Goal: Task Accomplishment & Management: Manage account settings

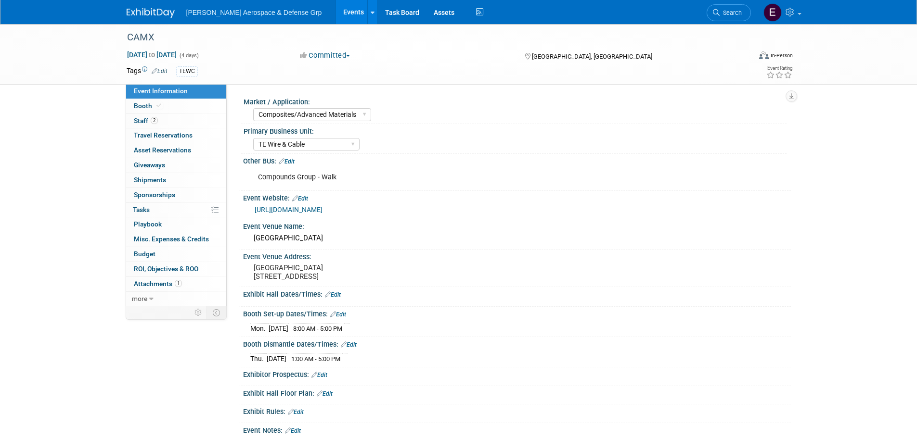
select select "Composites/Advanced Materials"
select select "TE Wire & Cable"
click at [141, 124] on span "Staff 2" at bounding box center [146, 121] width 24 height 8
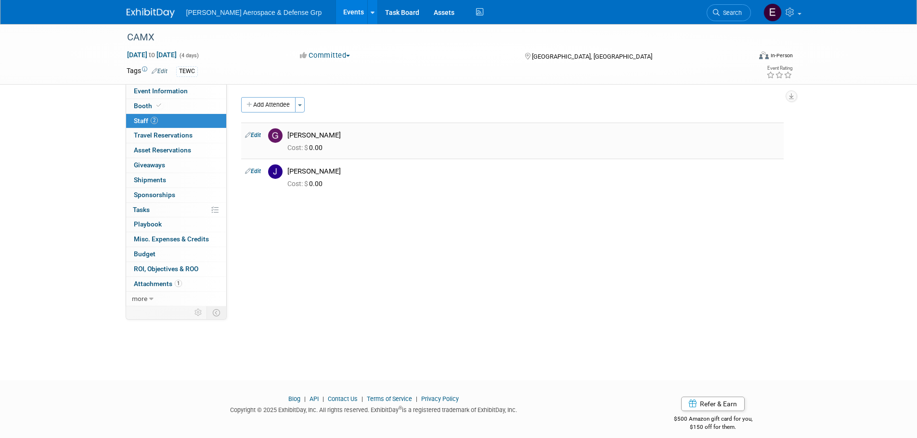
click at [252, 135] on link "Edit" at bounding box center [253, 135] width 16 height 7
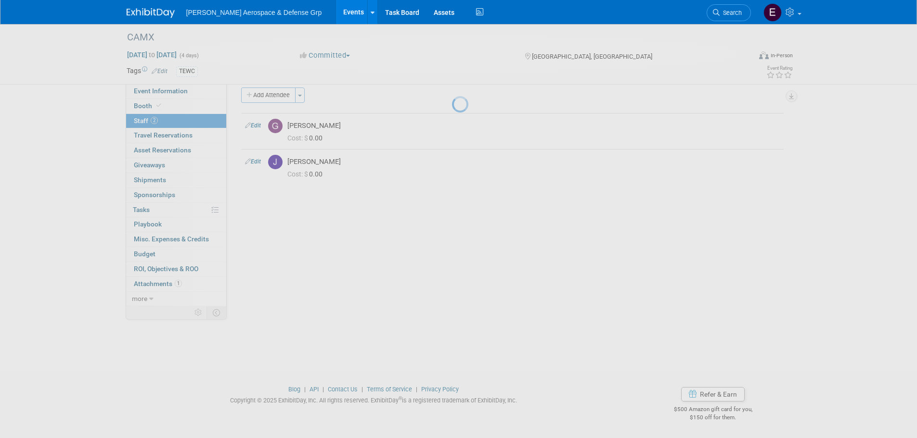
select select "5f7784c6-be5b-4064-ad6e-16caf462de5d"
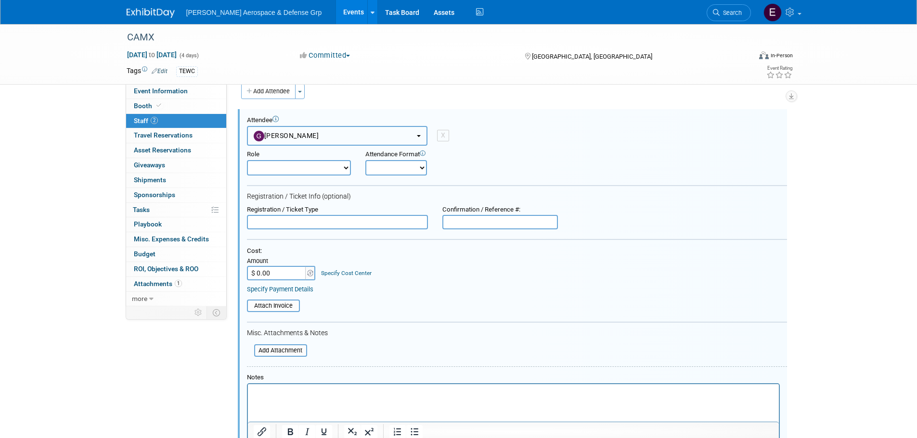
click at [339, 136] on button "[PERSON_NAME]" at bounding box center [337, 136] width 180 height 20
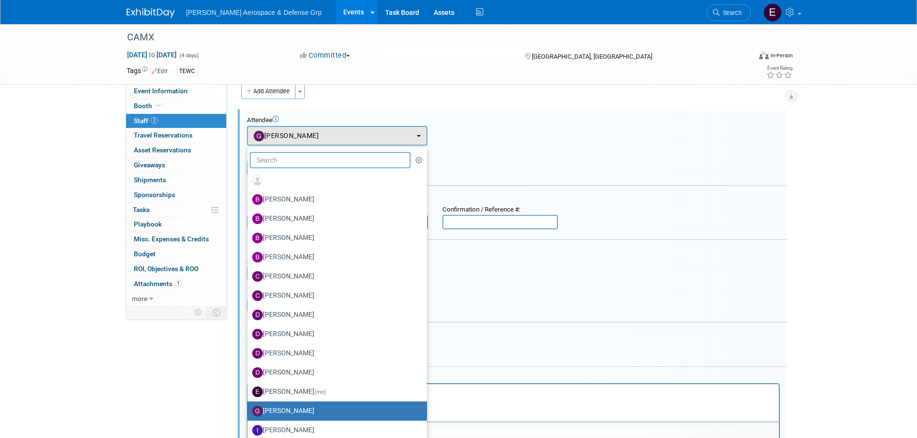
click at [313, 163] on input "text" at bounding box center [330, 160] width 161 height 16
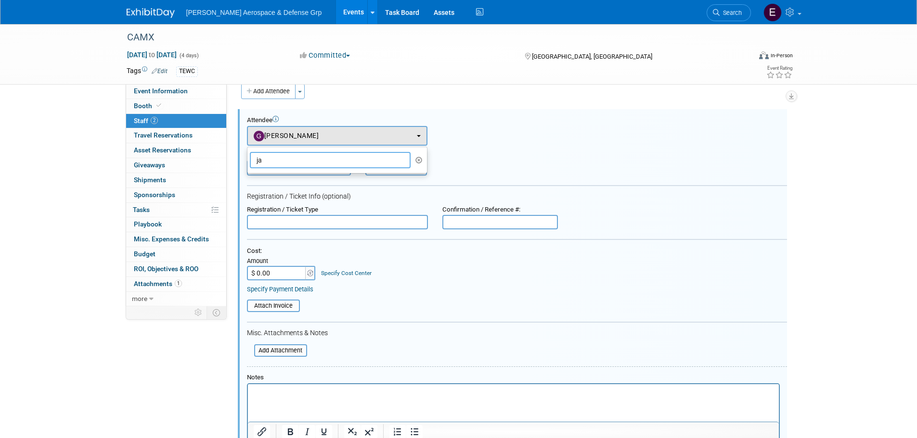
type input "j"
click at [513, 145] on div "Attendee <img src="https://www.exhibitday.com/Images/Unassigned-User-Icon.png" …" at bounding box center [517, 130] width 540 height 29
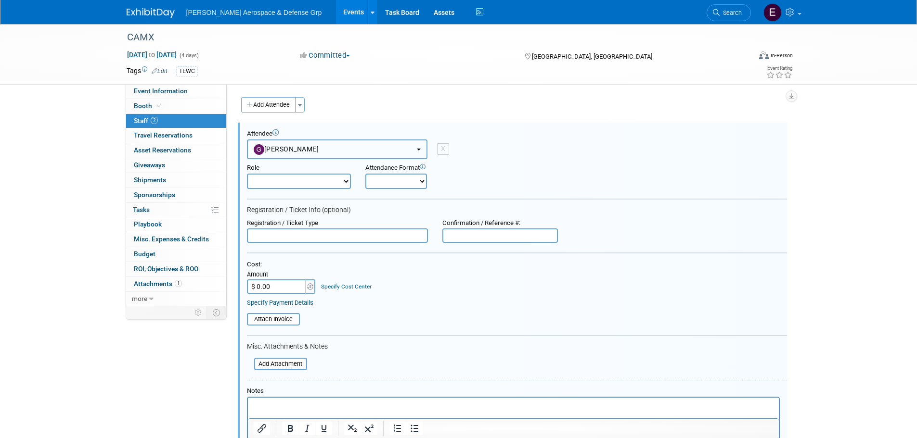
click at [418, 153] on button "[PERSON_NAME]" at bounding box center [337, 150] width 180 height 20
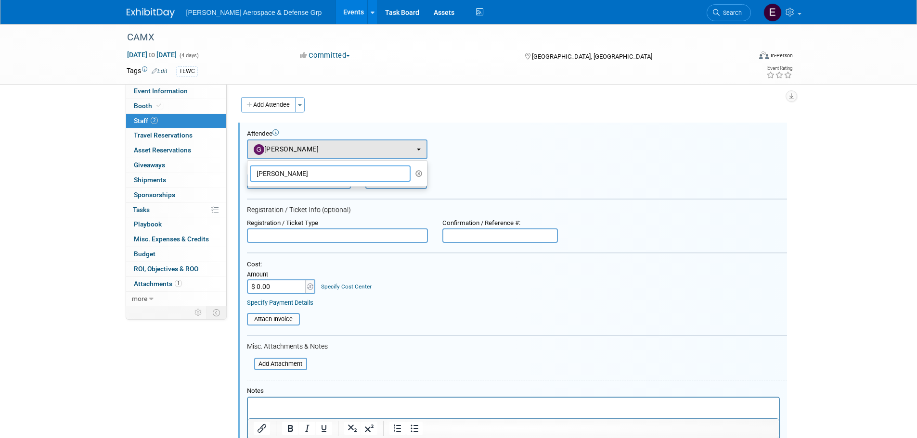
click at [340, 172] on input "[PERSON_NAME]" at bounding box center [330, 174] width 161 height 16
type input "Robert Loftus"
click at [430, 146] on td "X" at bounding box center [438, 150] width 22 height 20
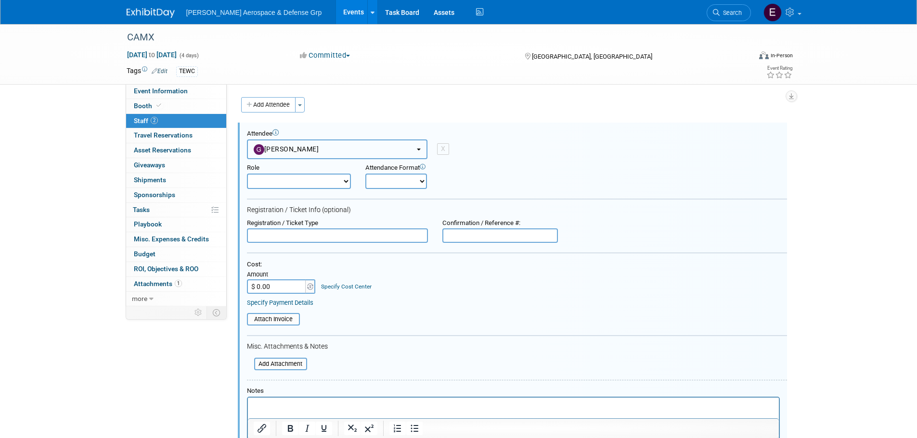
click at [421, 151] on button "[PERSON_NAME]" at bounding box center [337, 150] width 180 height 20
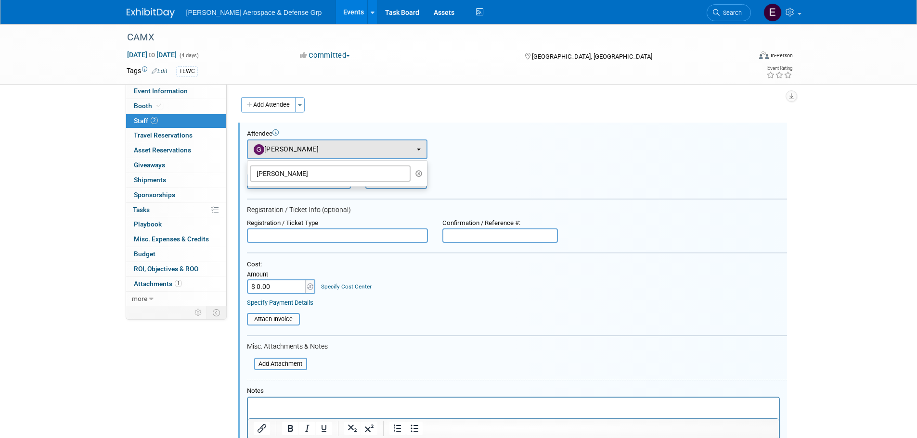
click at [575, 176] on div "Role Corporate Staff Demonstrator Host Planner Presenter Onsite" at bounding box center [517, 174] width 554 height 30
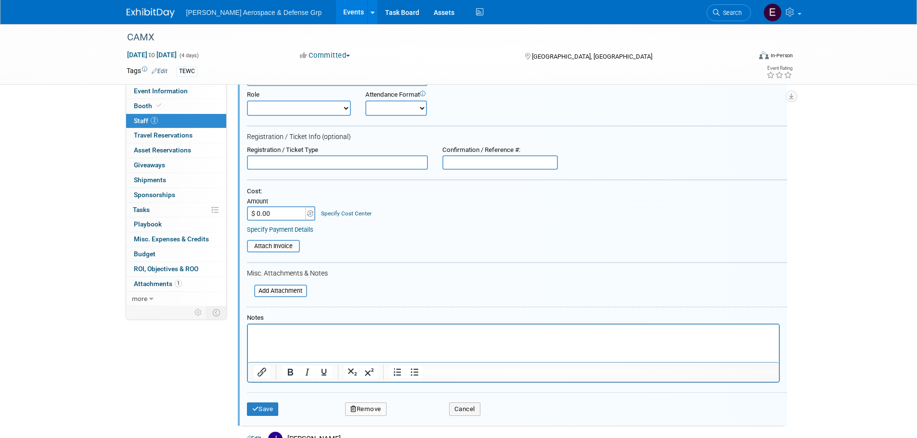
scroll to position [193, 0]
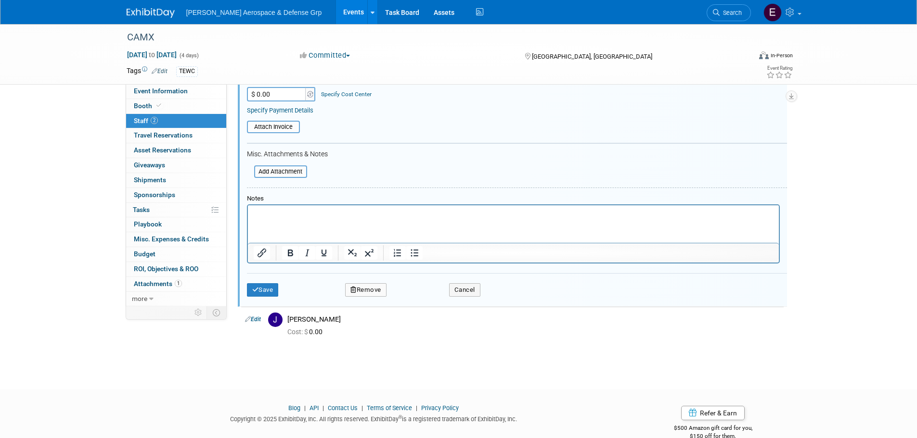
click at [373, 291] on button "Remove" at bounding box center [365, 290] width 41 height 13
click at [420, 300] on link "Yes" at bounding box center [418, 298] width 28 height 15
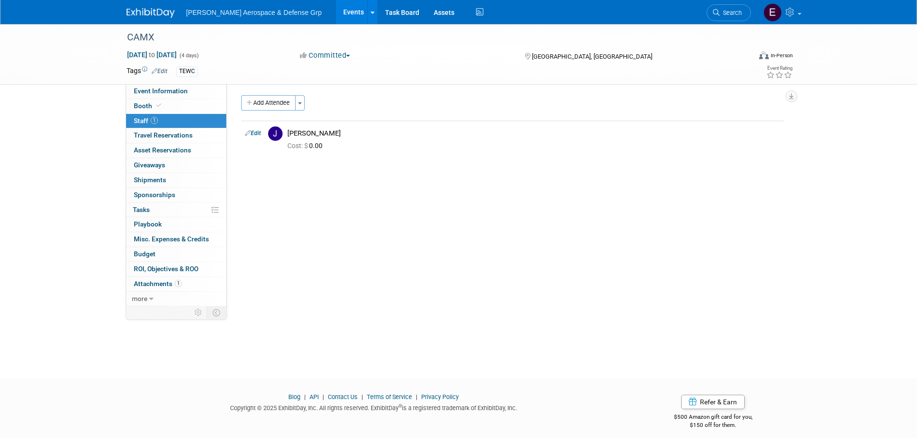
scroll to position [0, 0]
click at [280, 102] on button "Add Attendee" at bounding box center [268, 104] width 54 height 15
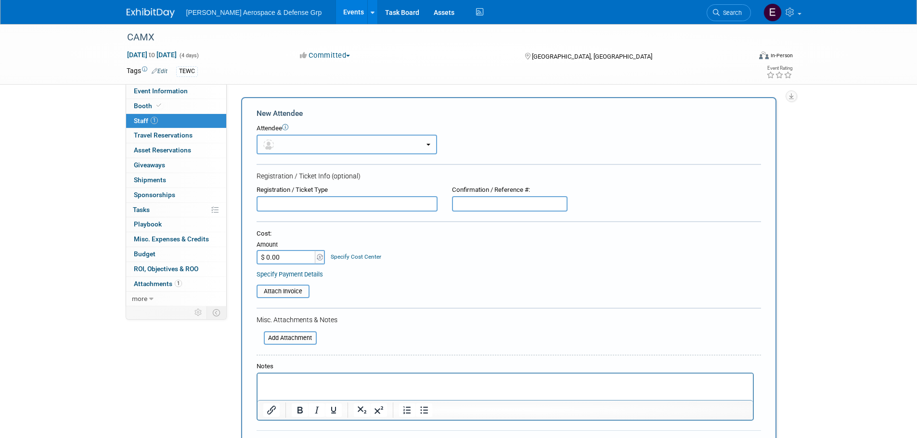
click at [314, 146] on button "button" at bounding box center [347, 145] width 180 height 20
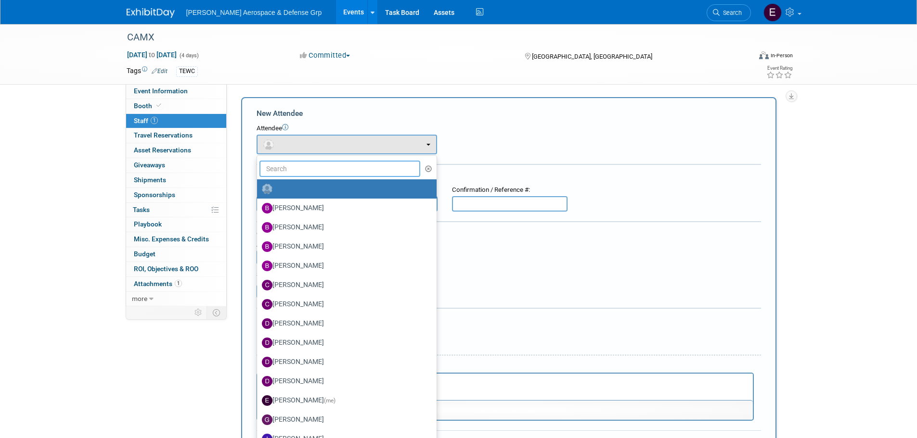
click at [309, 166] on input "text" at bounding box center [339, 169] width 161 height 16
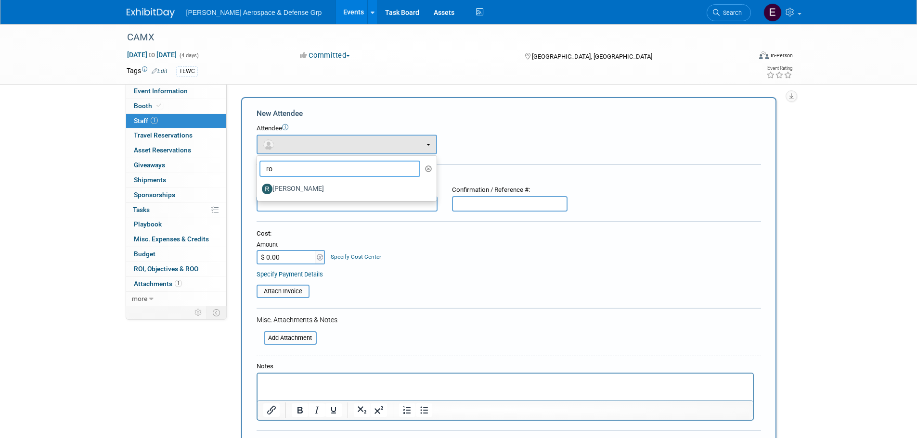
type input "r"
type input "b"
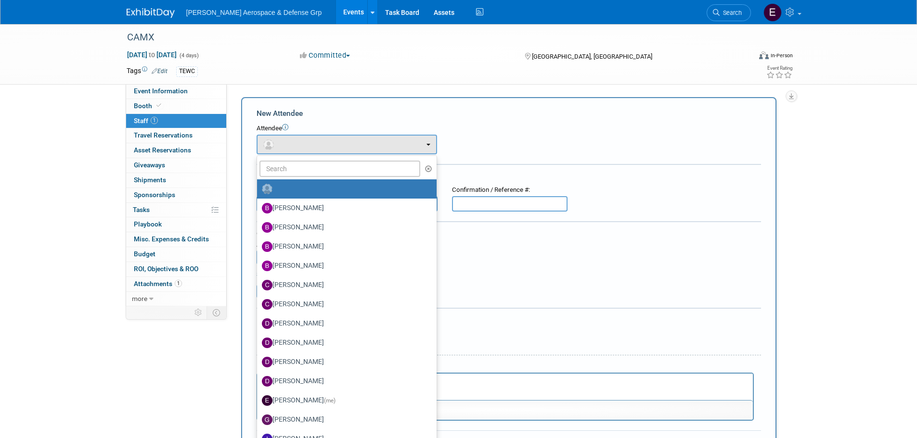
click at [425, 166] on button "button" at bounding box center [428, 169] width 11 height 14
click at [359, 168] on input "text" at bounding box center [339, 169] width 161 height 16
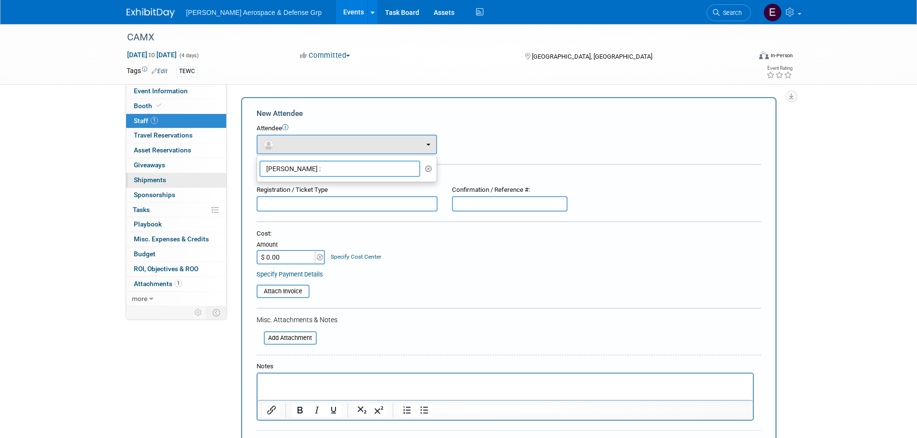
drag, startPoint x: 368, startPoint y: 176, endPoint x: 217, endPoint y: 173, distance: 151.6
click at [217, 173] on div "Event Information Event Info Booth Booth 1 Staff 1 Staff 0 Travel Reservations …" at bounding box center [458, 276] width 679 height 505
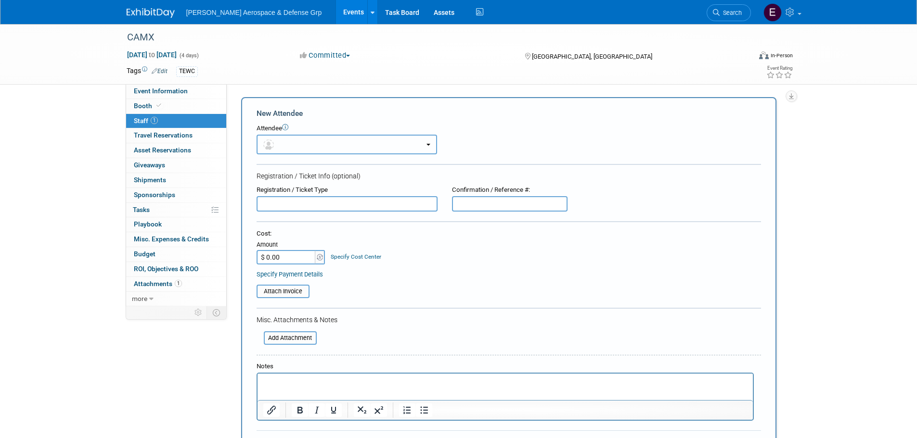
click at [337, 149] on button "button" at bounding box center [347, 145] width 180 height 20
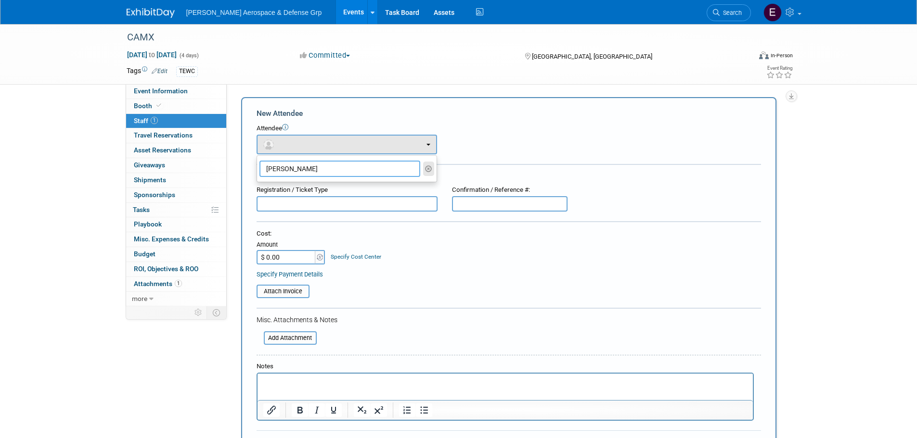
type input "[PERSON_NAME]"
click at [431, 168] on icon "button" at bounding box center [428, 169] width 7 height 7
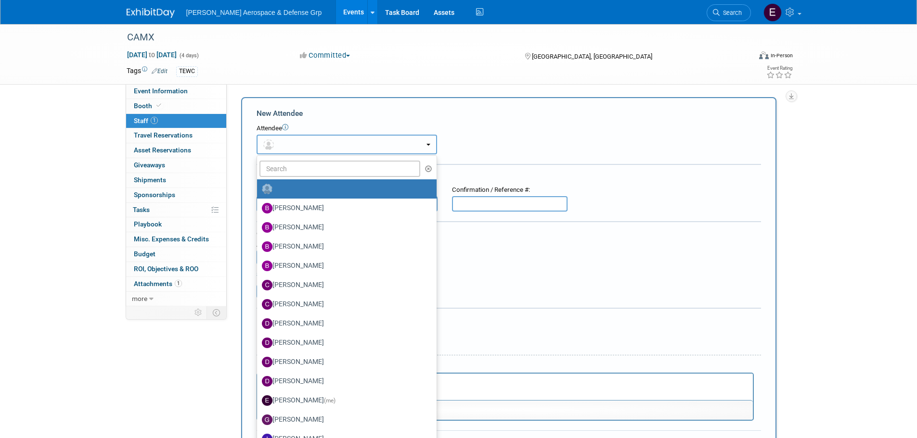
click at [432, 141] on button "button" at bounding box center [347, 145] width 180 height 20
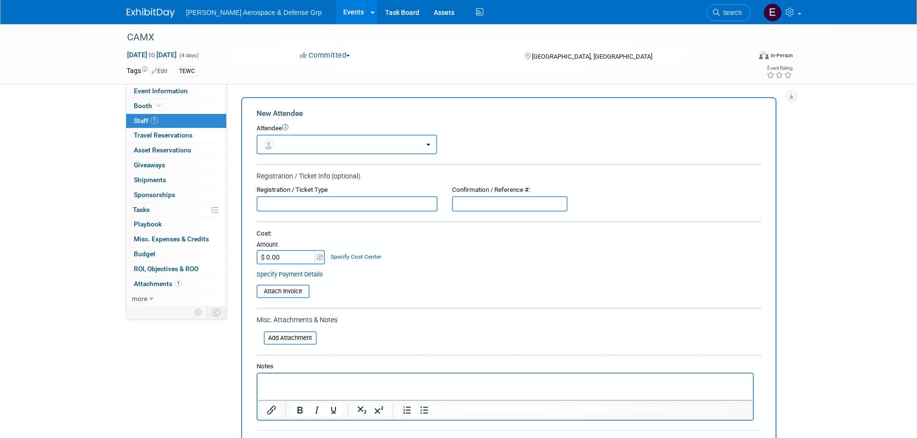
click at [321, 150] on button "button" at bounding box center [347, 145] width 180 height 20
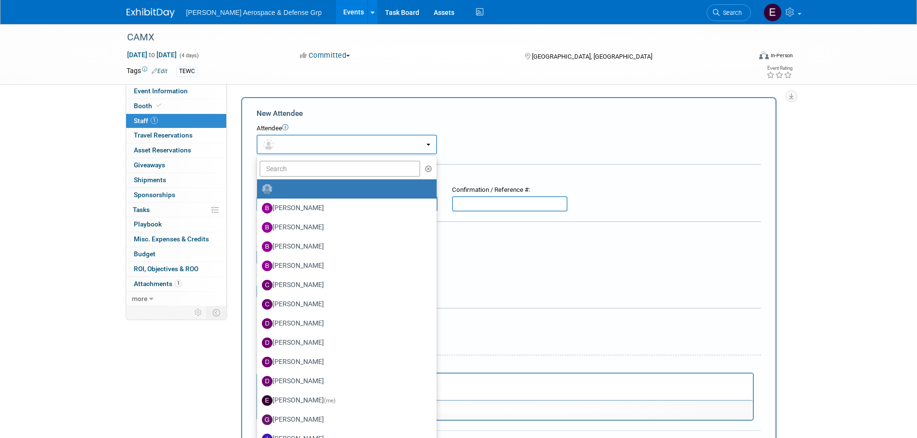
click at [429, 146] on button "button" at bounding box center [347, 145] width 180 height 20
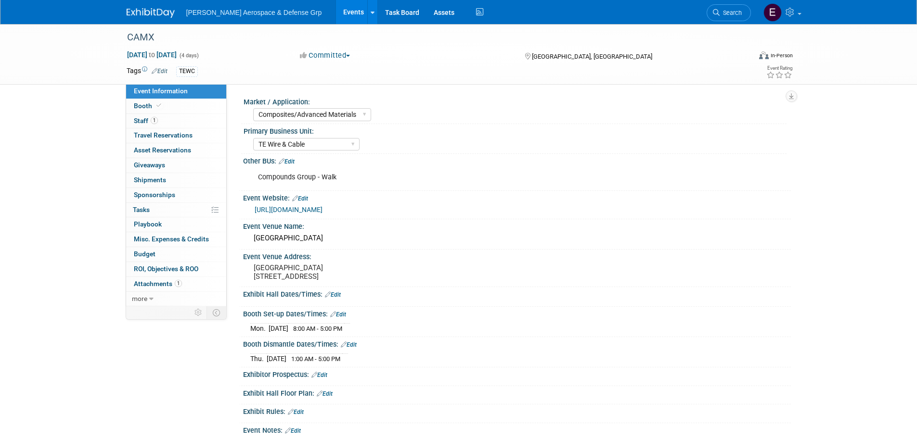
select select "Composites/Advanced Materials"
select select "TE Wire & Cable"
click at [155, 119] on span "1" at bounding box center [154, 120] width 7 height 7
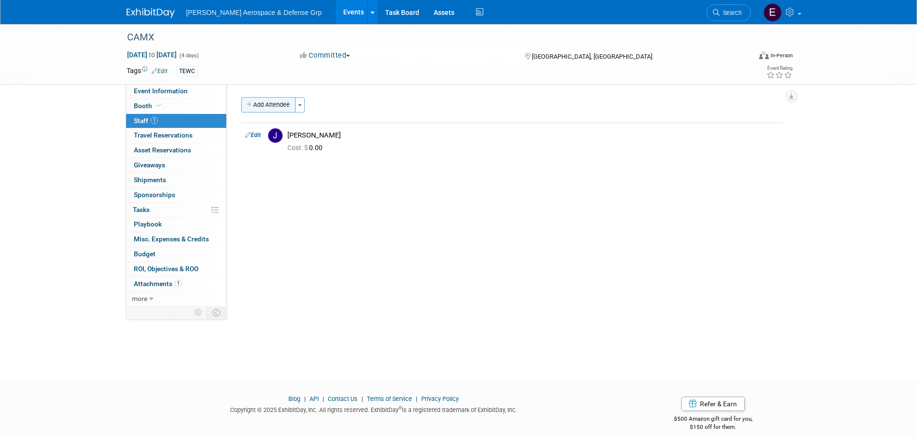
click at [280, 106] on button "Add Attendee" at bounding box center [268, 104] width 54 height 15
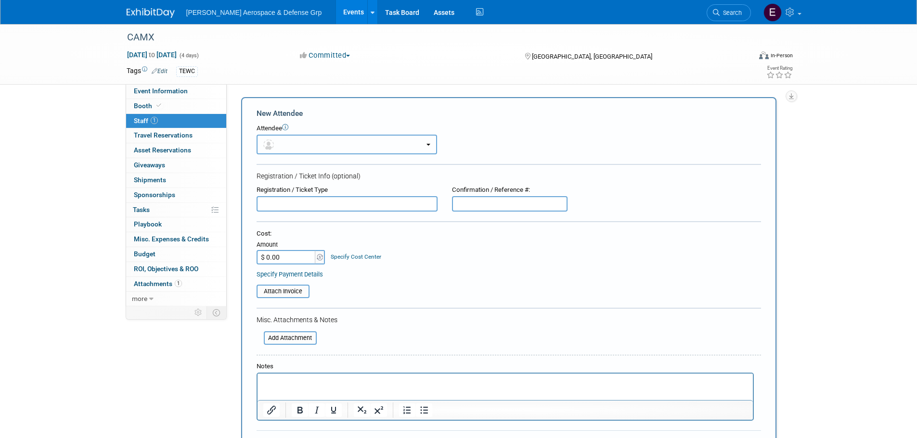
click at [344, 144] on button "button" at bounding box center [347, 145] width 180 height 20
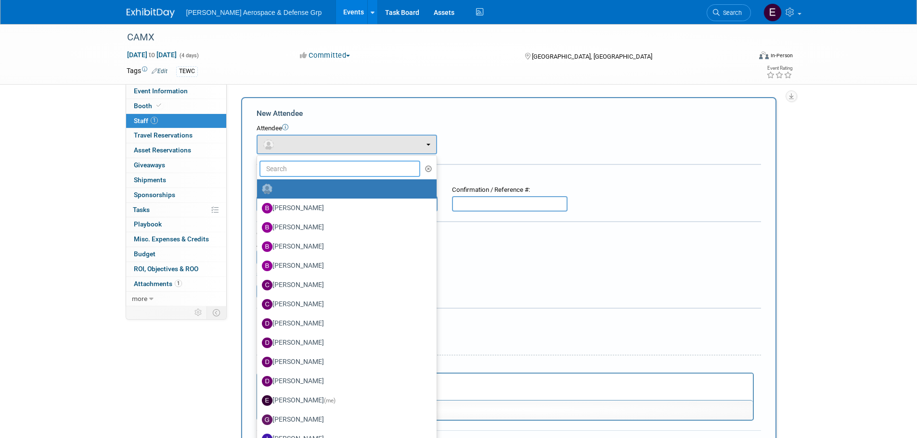
click at [322, 166] on input "text" at bounding box center [339, 169] width 161 height 16
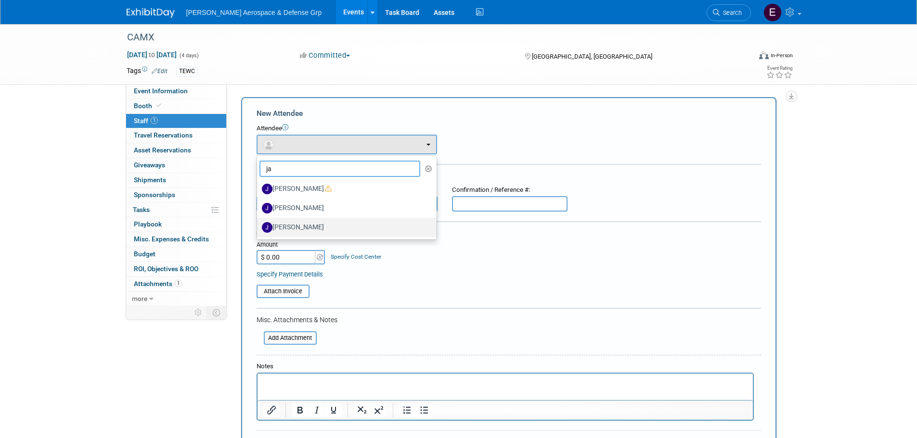
type input "ja"
click at [310, 221] on label "[PERSON_NAME]" at bounding box center [344, 227] width 165 height 15
click at [258, 223] on input "[PERSON_NAME]" at bounding box center [255, 226] width 6 height 6
select select "46a5fc1e-1964-458b-882f-d05b0951ef71"
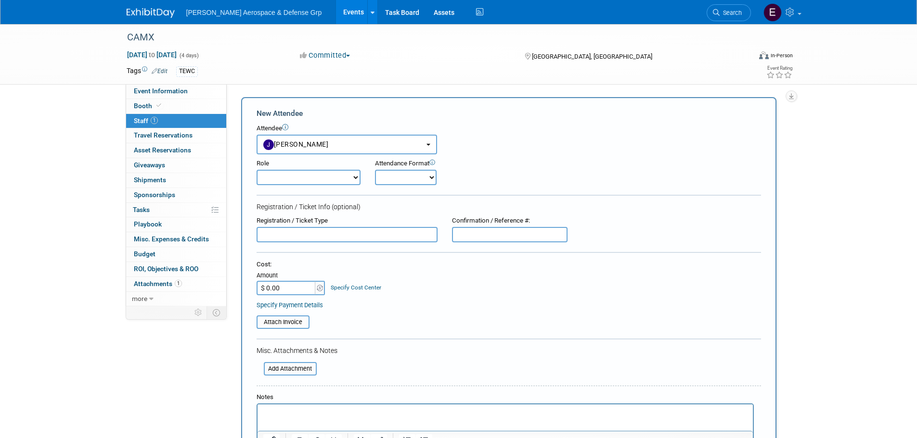
click at [321, 174] on select "Corporate Staff Demonstrator Host Planner Presenter Sales Representative Set-up…" at bounding box center [309, 177] width 104 height 15
select select "4"
click at [257, 170] on select "Corporate Staff Demonstrator Host Planner Presenter Sales Representative Set-up…" at bounding box center [309, 177] width 104 height 15
click at [404, 181] on select "Onsite Remote" at bounding box center [406, 177] width 62 height 15
select select "1"
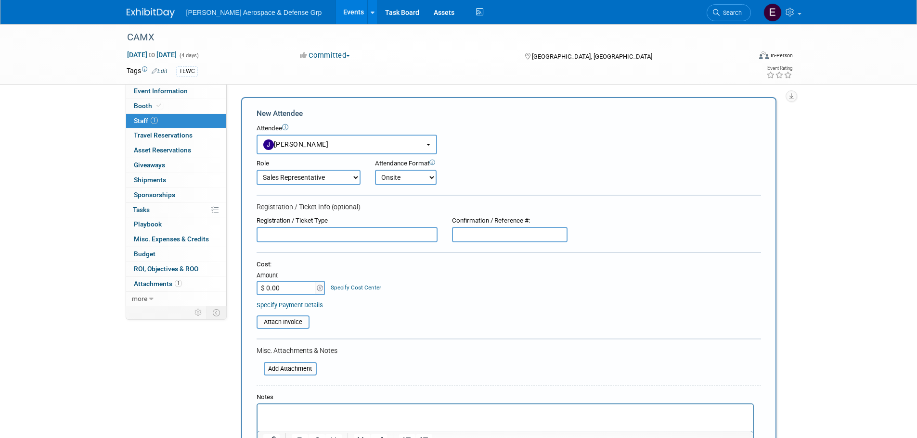
click at [375, 170] on select "Onsite Remote" at bounding box center [406, 177] width 62 height 15
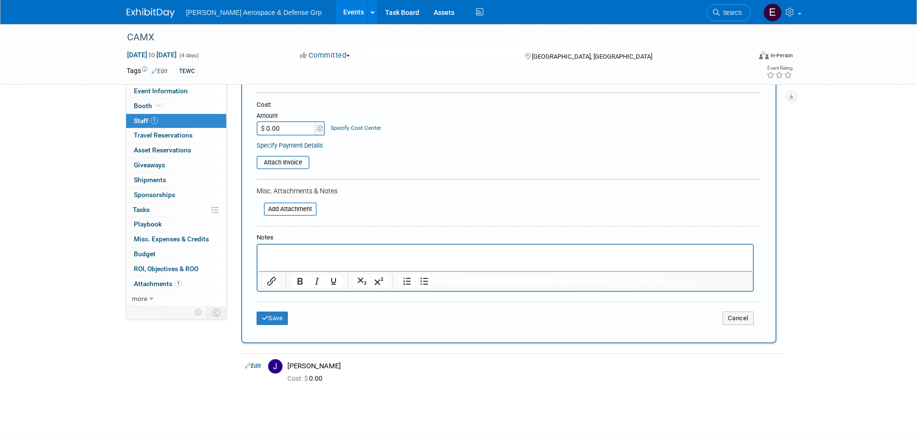
scroll to position [193, 0]
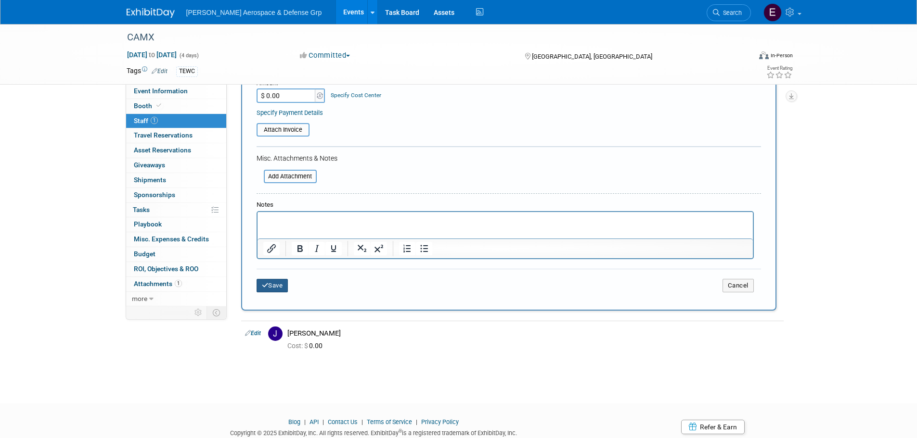
click at [278, 284] on button "Save" at bounding box center [273, 285] width 32 height 13
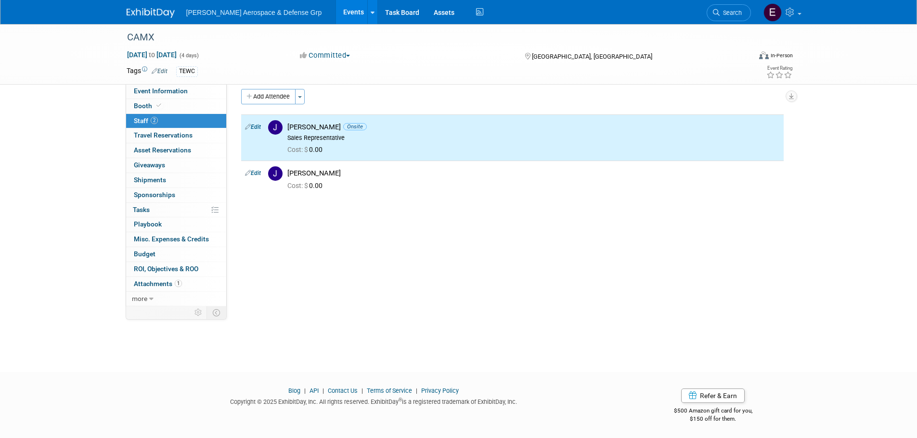
scroll to position [0, 0]
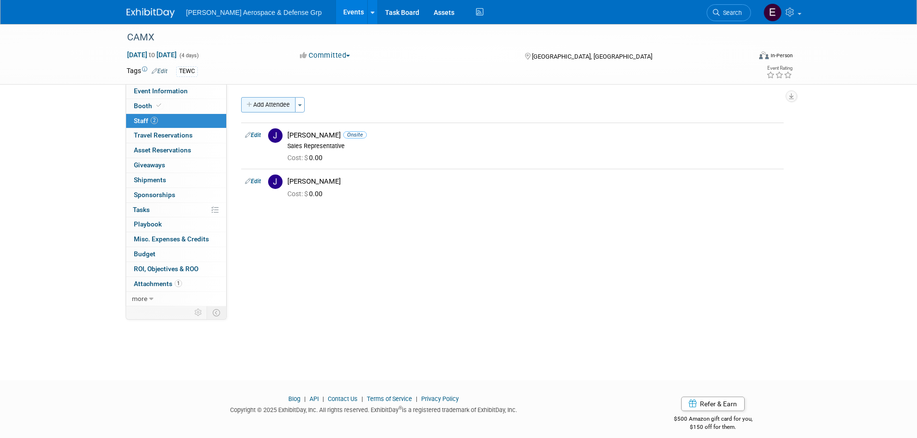
click at [261, 105] on button "Add Attendee" at bounding box center [268, 104] width 54 height 15
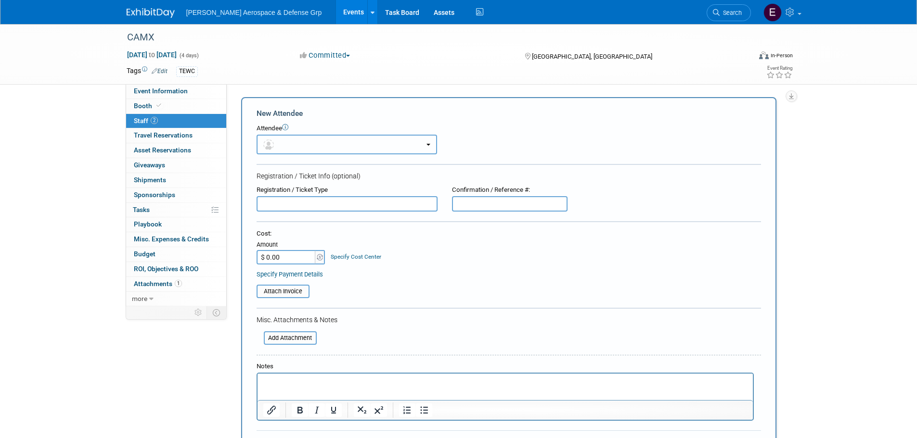
click at [346, 153] on button "button" at bounding box center [347, 145] width 180 height 20
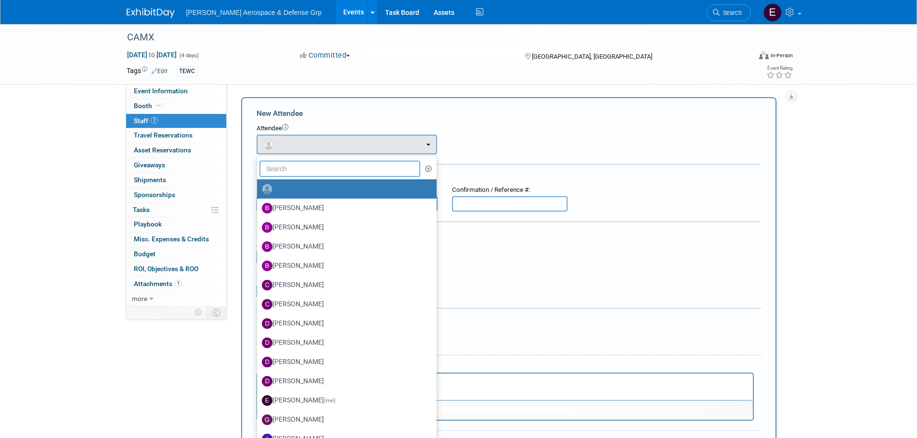
click at [317, 171] on input "text" at bounding box center [339, 169] width 161 height 16
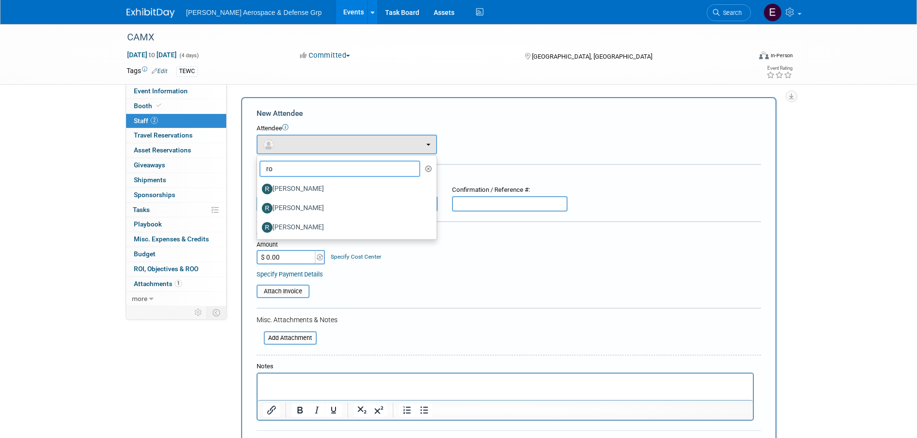
type input "ro"
click at [351, 83] on div "CAMX [DATE] to [DATE] (4 days) [DATE] to [DATE] Committed Committed Considering…" at bounding box center [458, 54] width 679 height 60
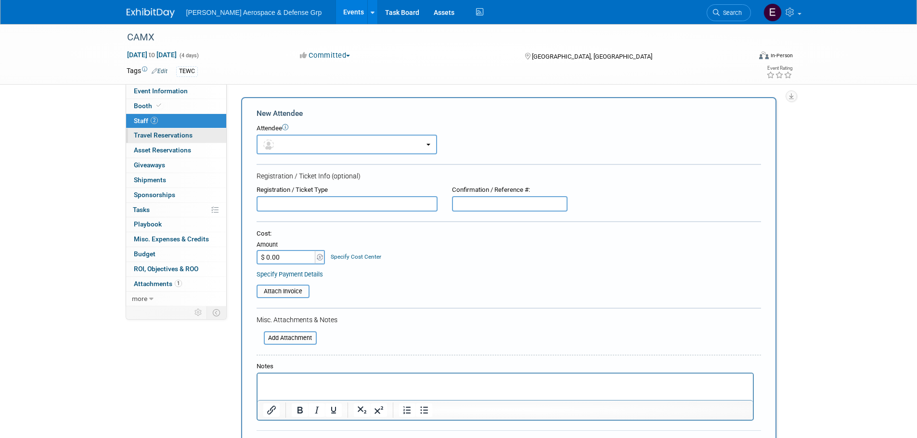
click at [185, 134] on span "Travel Reservations 0" at bounding box center [163, 135] width 59 height 8
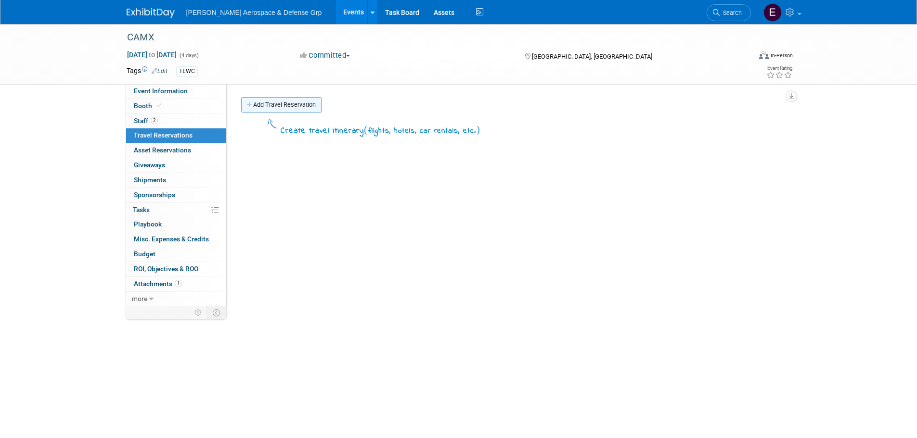
click at [287, 98] on link "Add Travel Reservation" at bounding box center [281, 104] width 80 height 15
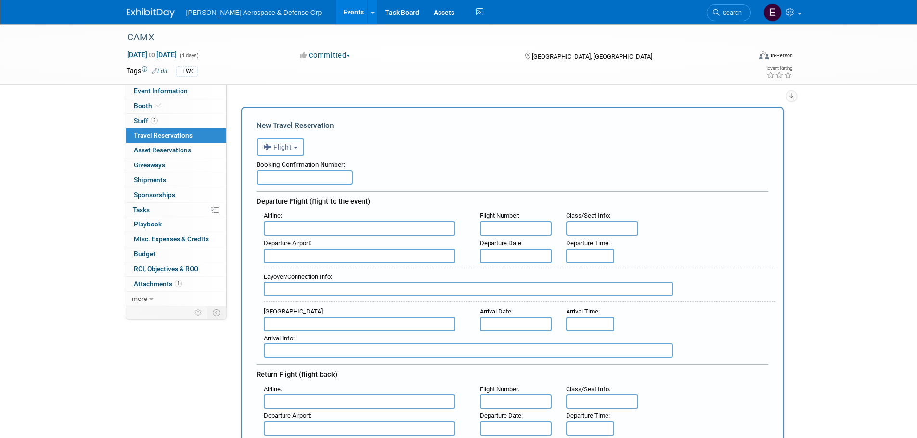
click at [289, 143] on button "Flight" at bounding box center [281, 147] width 48 height 17
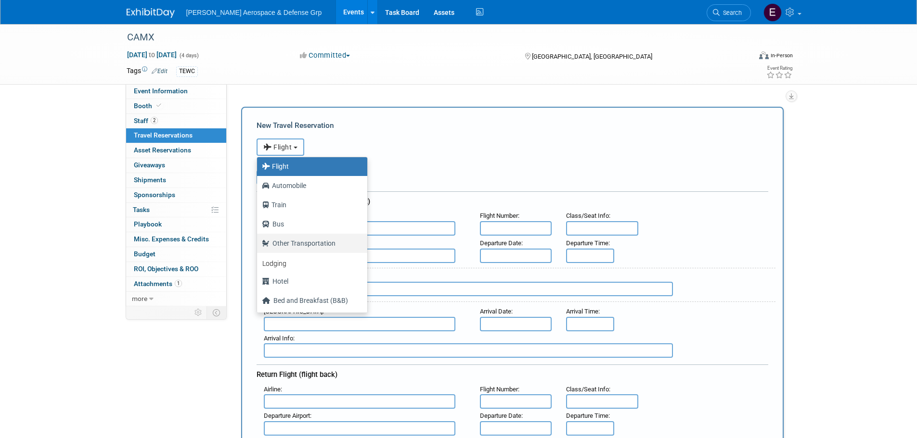
scroll to position [41, 0]
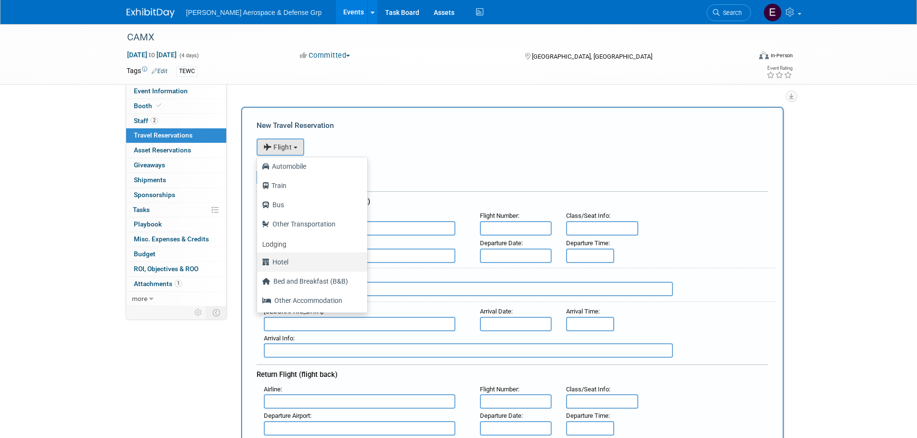
click at [285, 258] on label "Hotel" at bounding box center [310, 262] width 96 height 15
click at [258, 258] on input "Hotel" at bounding box center [255, 261] width 6 height 6
select select "6"
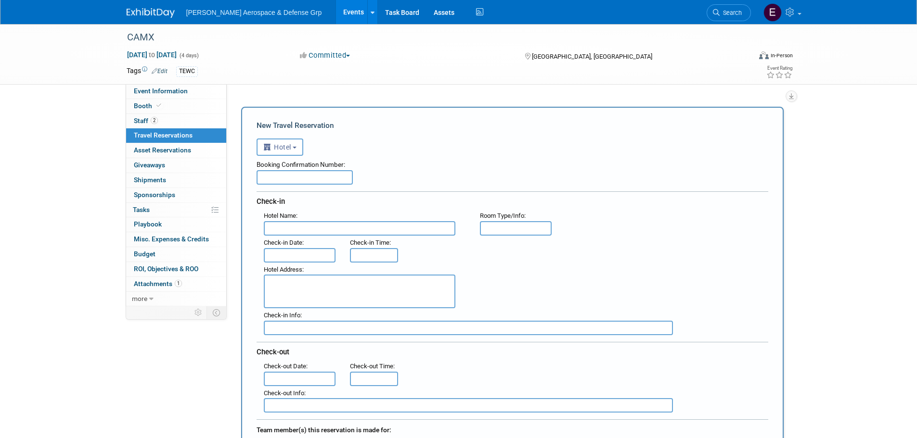
click at [289, 180] on input "text" at bounding box center [305, 177] width 96 height 14
type input "ENQDBSQF"
click at [340, 227] on input "text" at bounding box center [360, 228] width 192 height 14
click at [394, 224] on input "text" at bounding box center [360, 228] width 192 height 14
paste input "SpringHill Suites by [GEOGRAPHIC_DATA]/I-Drive Area"
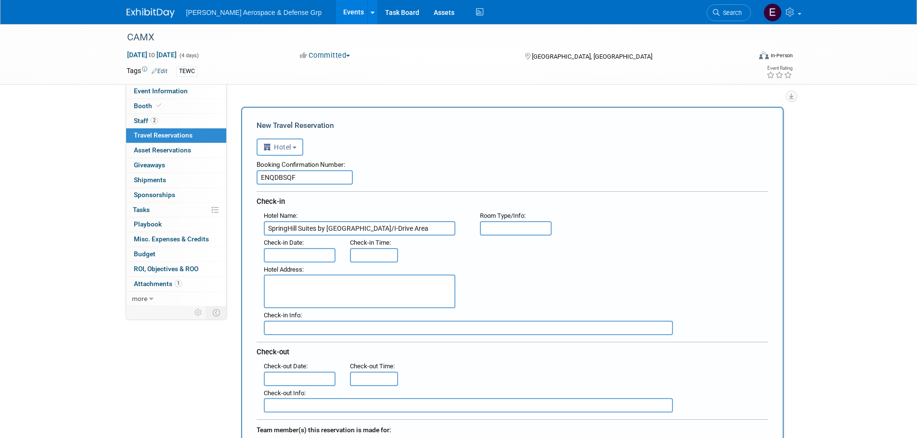
scroll to position [0, 35]
type input "SpringHill Suites by [GEOGRAPHIC_DATA]/I-Drive Area"
click at [534, 228] on input "text" at bounding box center [516, 228] width 72 height 14
type input "s"
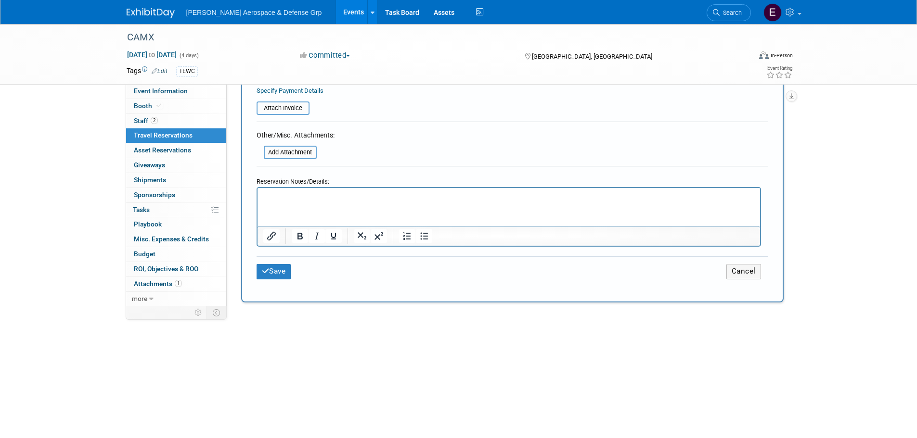
scroll to position [481, 0]
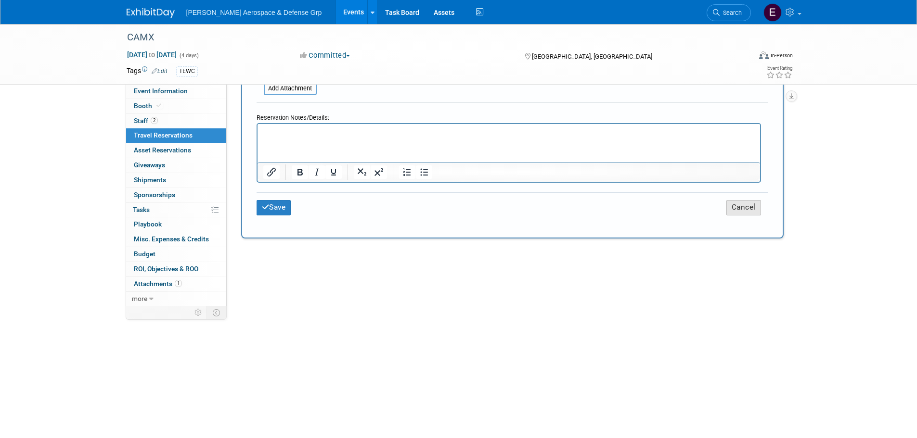
type input "Standard Room"
click at [738, 206] on button "Cancel" at bounding box center [743, 207] width 35 height 15
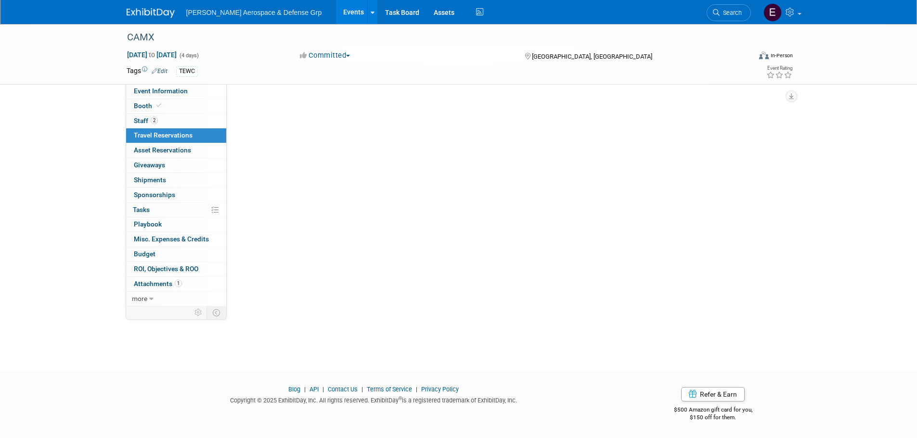
scroll to position [0, 0]
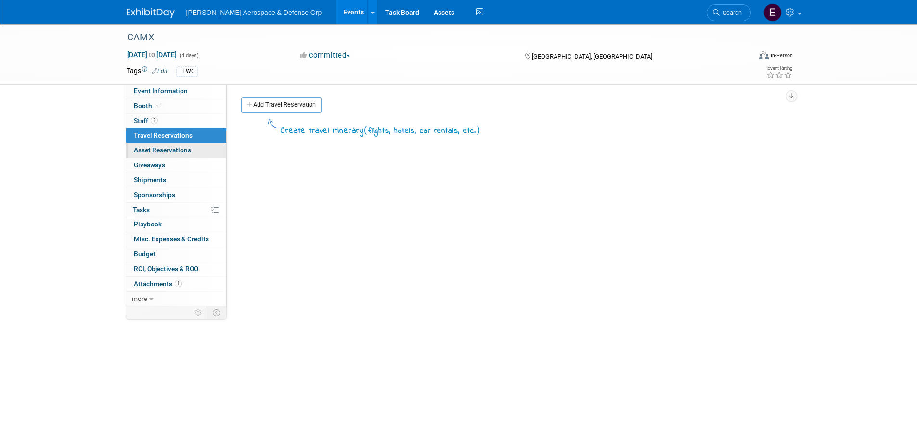
click at [167, 154] on span "Asset Reservations 0" at bounding box center [162, 150] width 57 height 8
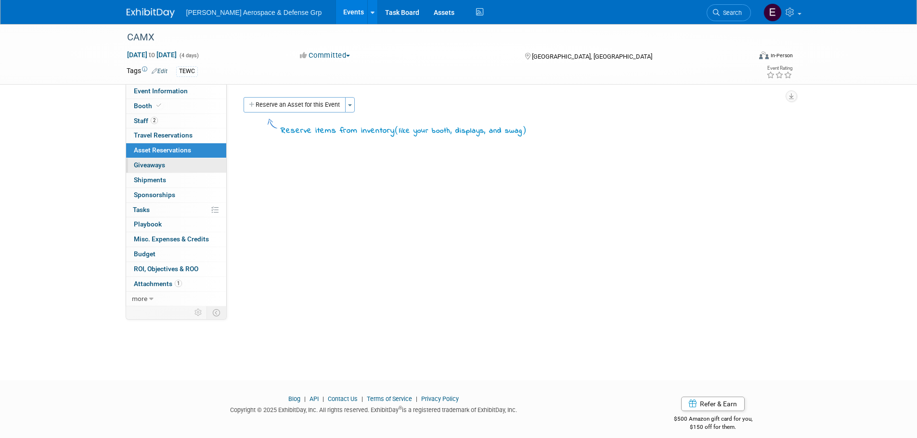
click at [166, 162] on link "0 Giveaways 0" at bounding box center [176, 165] width 100 height 14
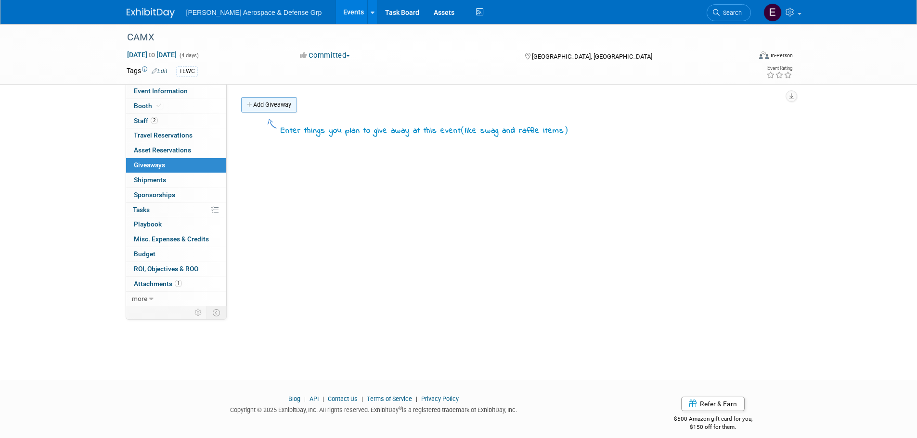
click at [271, 104] on link "Add Giveaway" at bounding box center [269, 104] width 56 height 15
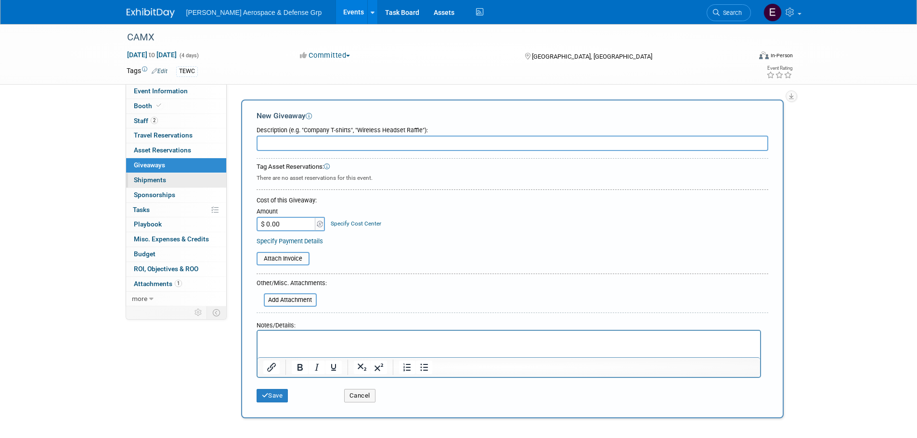
click at [148, 182] on span "Shipments 0" at bounding box center [150, 180] width 32 height 8
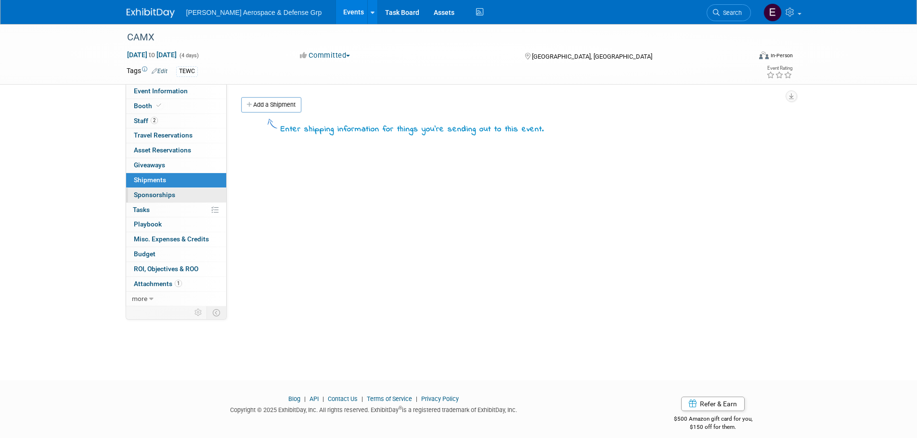
click at [154, 195] on span "Sponsorships 0" at bounding box center [154, 195] width 41 height 8
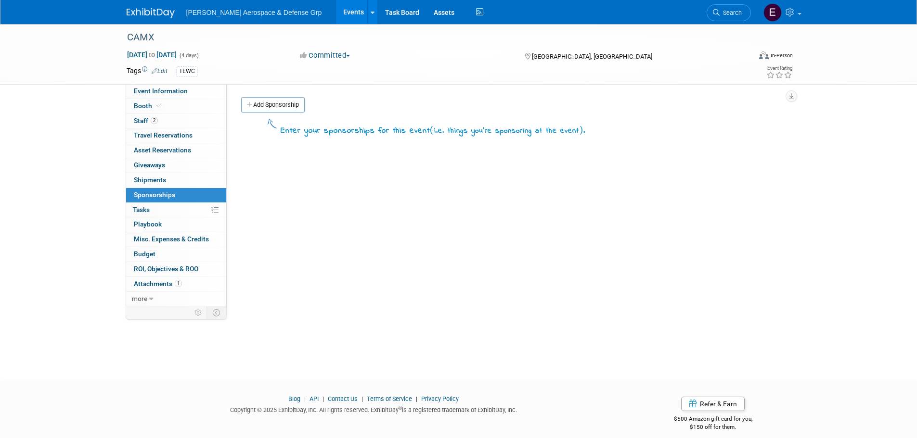
click at [155, 207] on link "0% Tasks 0%" at bounding box center [176, 210] width 100 height 14
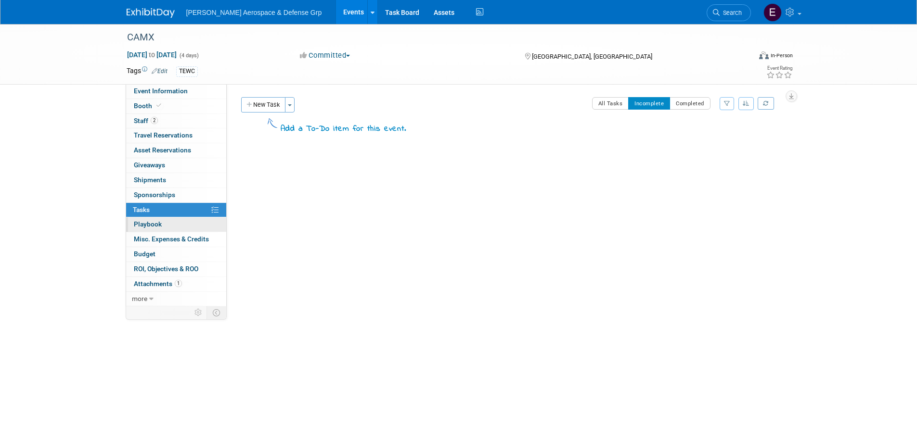
click at [165, 222] on link "0 Playbook 0" at bounding box center [176, 225] width 100 height 14
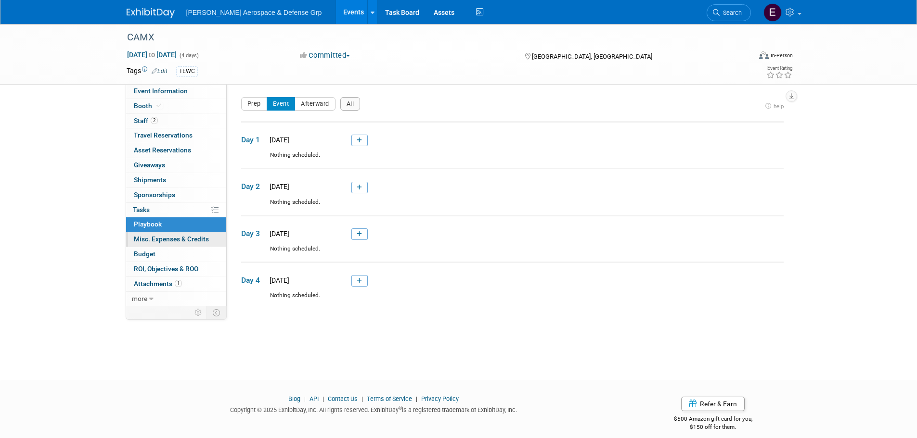
click at [168, 236] on span "Misc. Expenses & Credits 0" at bounding box center [171, 239] width 75 height 8
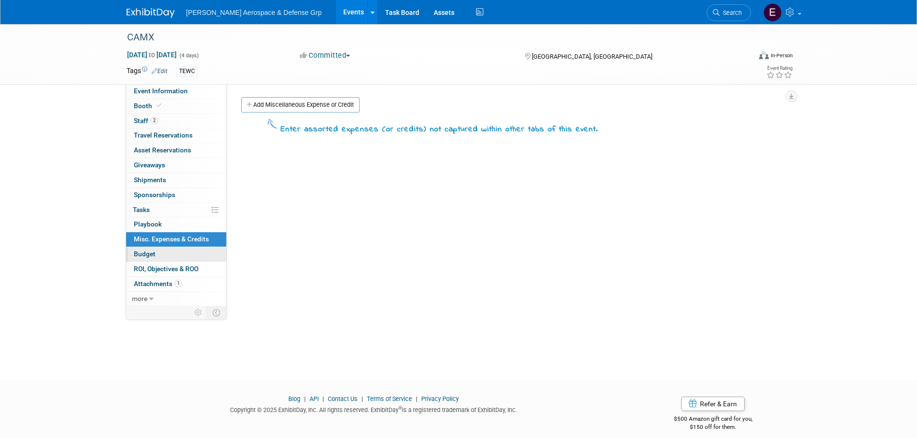
click at [163, 254] on link "Budget" at bounding box center [176, 254] width 100 height 14
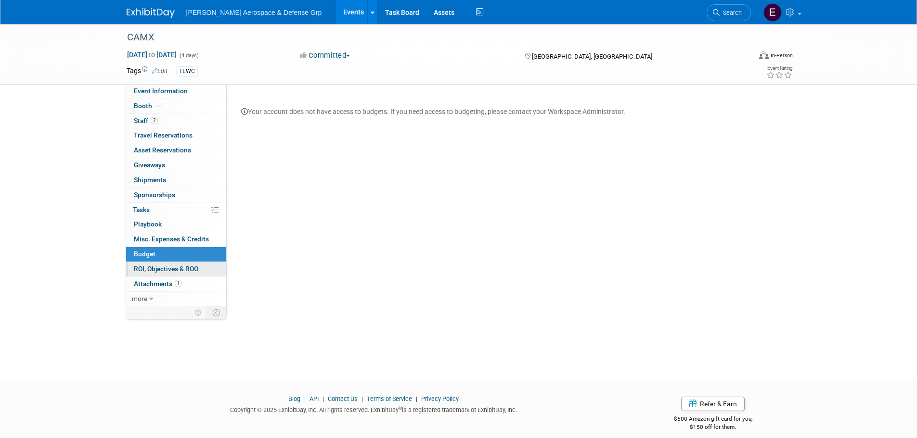
click at [152, 273] on link "0 ROI, Objectives & ROO 0" at bounding box center [176, 269] width 100 height 14
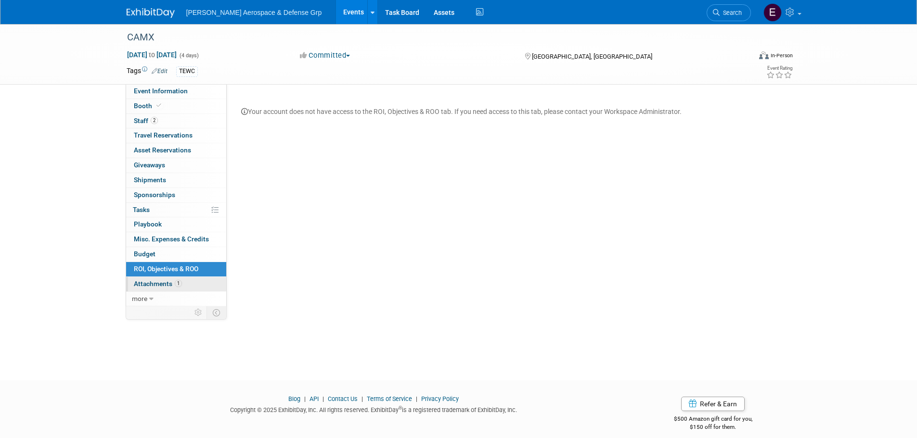
click at [166, 287] on span "Attachments 1" at bounding box center [158, 284] width 48 height 8
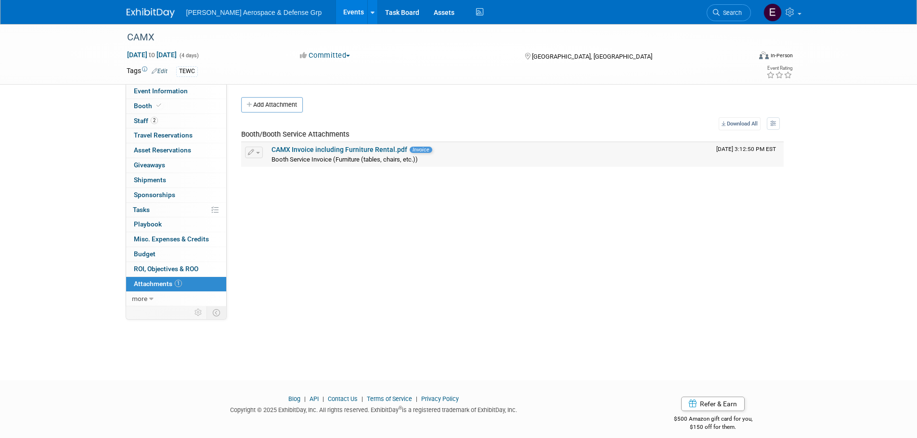
click at [377, 150] on link "CAMX Invoice including Furniture Rental.pdf" at bounding box center [339, 150] width 136 height 8
click at [164, 148] on span "Asset Reservations 0" at bounding box center [162, 150] width 57 height 8
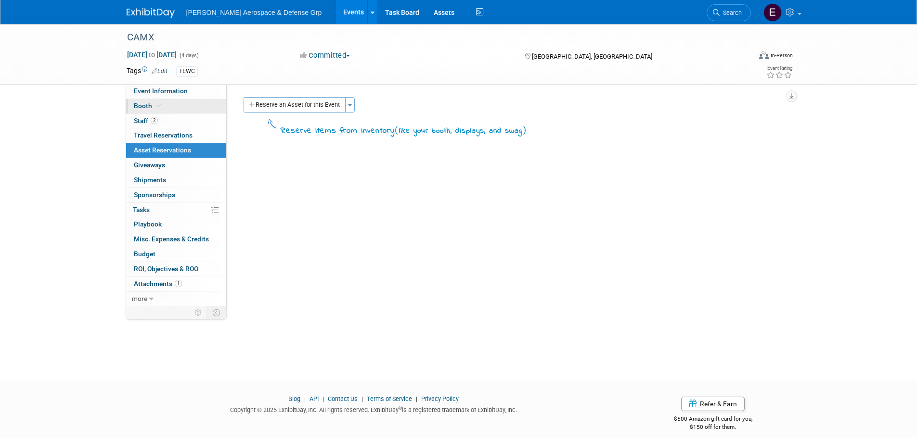
click at [172, 107] on link "Booth" at bounding box center [176, 106] width 100 height 14
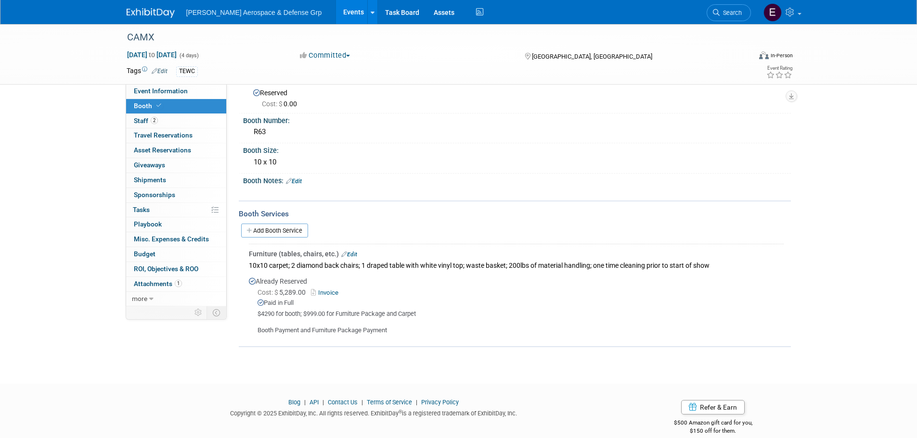
scroll to position [36, 0]
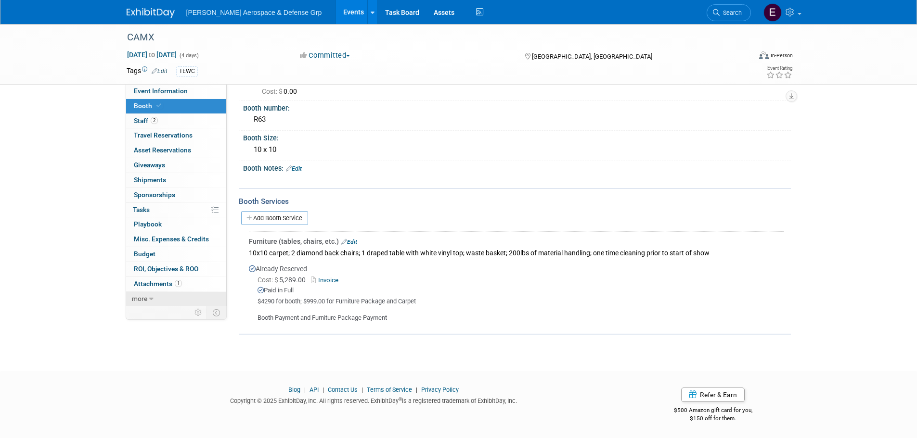
click at [143, 300] on span "more" at bounding box center [139, 299] width 15 height 8
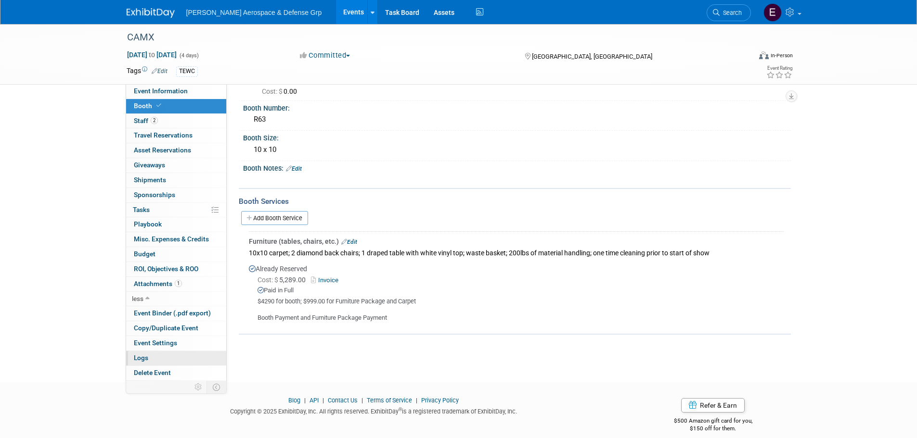
click at [166, 360] on link "Logs" at bounding box center [176, 358] width 100 height 14
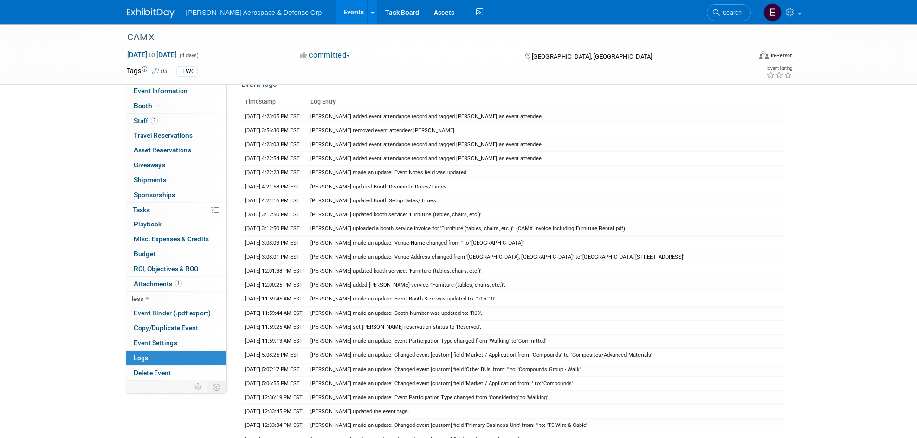
scroll to position [0, 0]
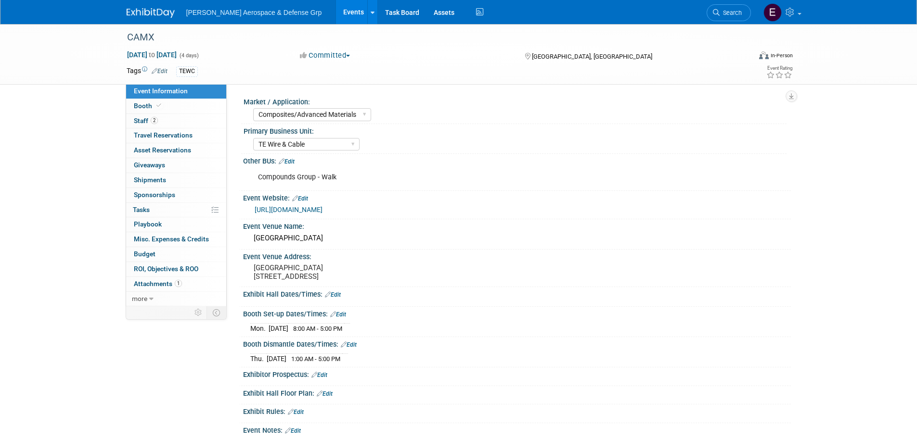
select select "Composites/Advanced Materials"
select select "TE Wire & Cable"
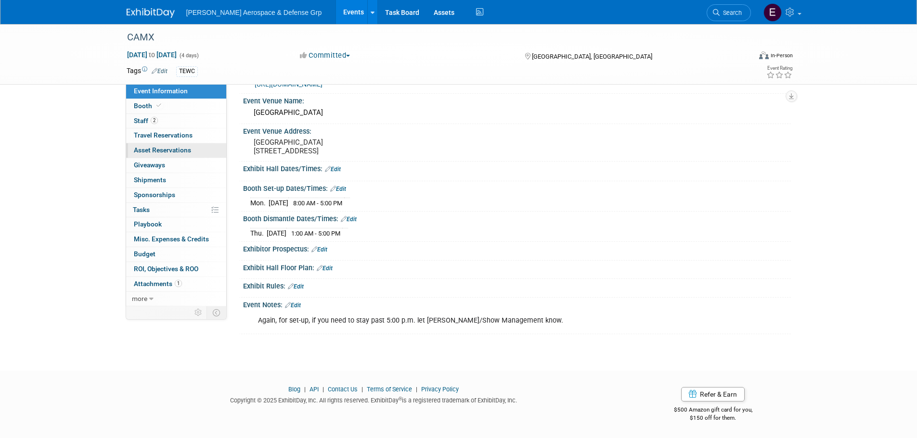
scroll to position [134, 0]
click at [141, 104] on span "Booth" at bounding box center [148, 106] width 29 height 8
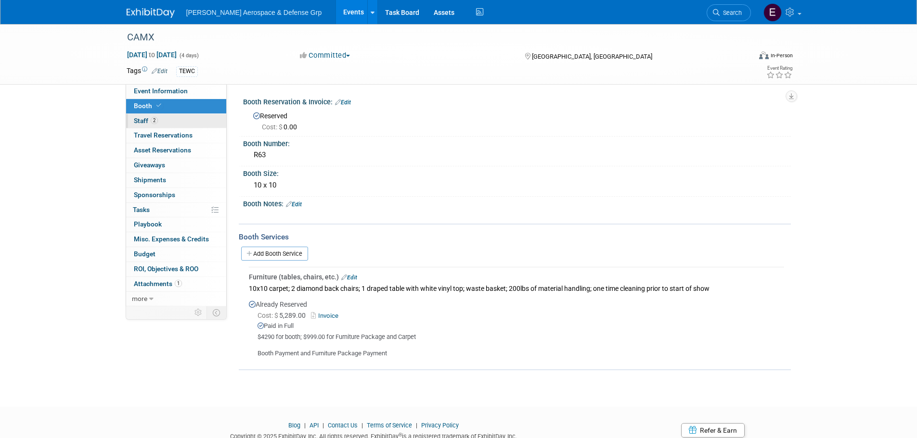
click at [147, 120] on span "Staff 2" at bounding box center [146, 121] width 24 height 8
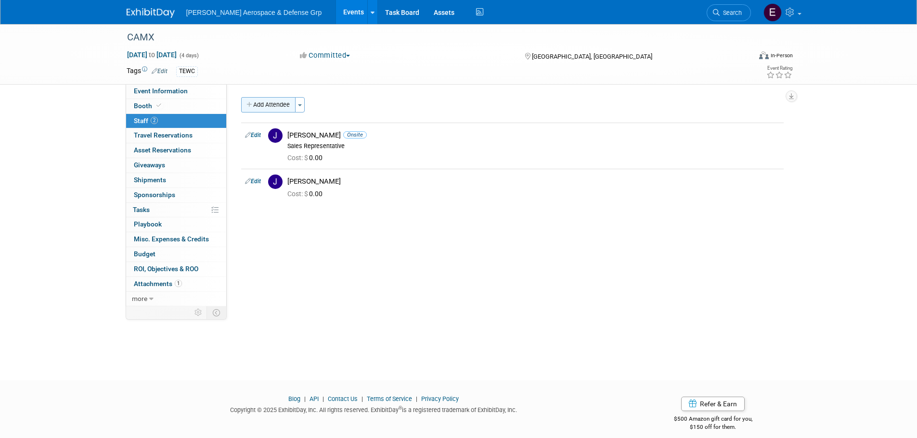
click at [291, 105] on button "Add Attendee" at bounding box center [268, 104] width 54 height 15
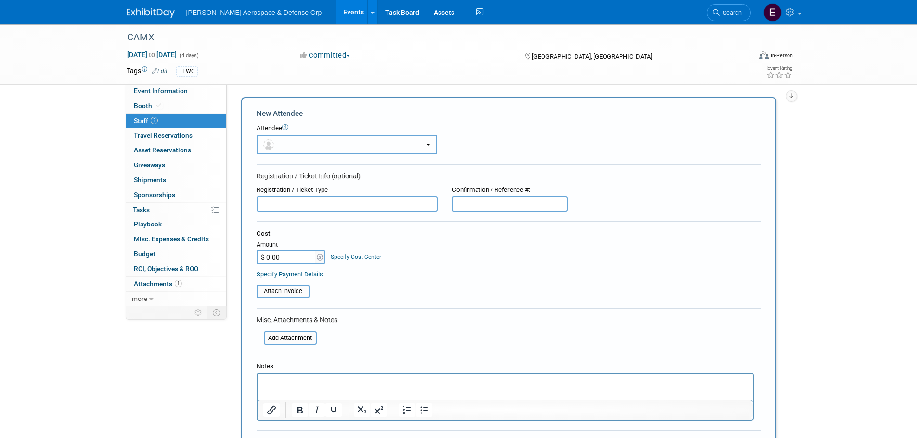
click at [325, 148] on button "button" at bounding box center [347, 145] width 180 height 20
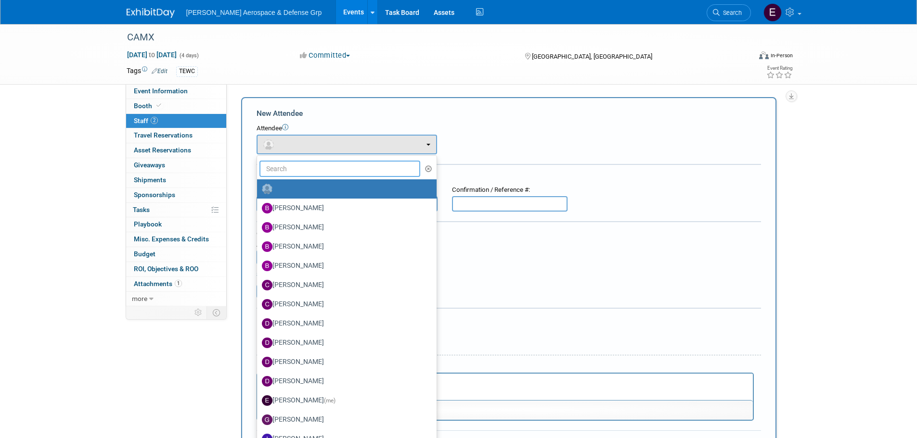
click at [326, 169] on input "text" at bounding box center [339, 169] width 161 height 16
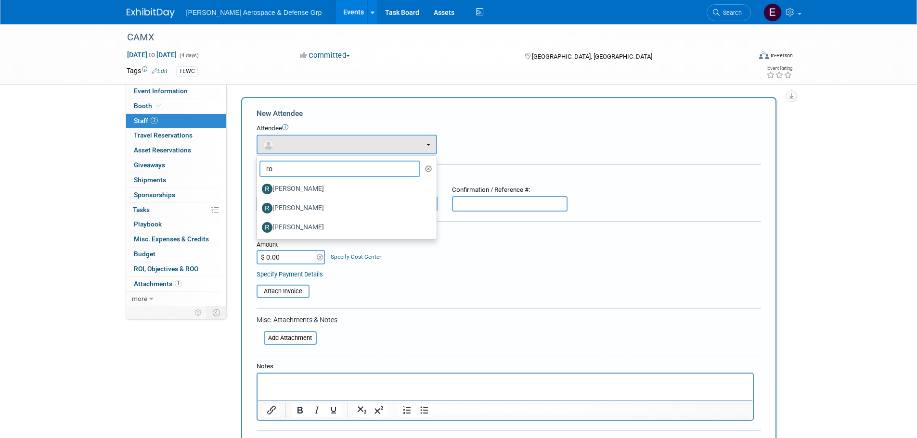
drag, startPoint x: 296, startPoint y: 172, endPoint x: 257, endPoint y: 173, distance: 39.0
click at [257, 173] on li "ro" at bounding box center [347, 169] width 180 height 16
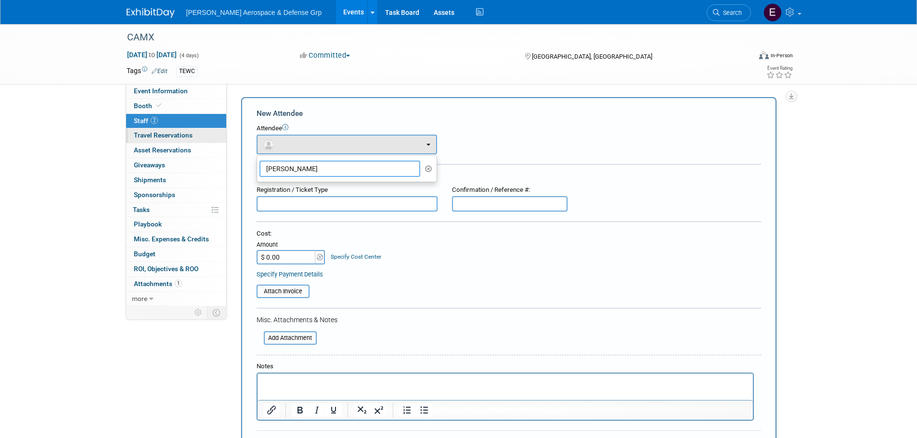
type input "bob"
click at [176, 137] on span "Travel Reservations 0" at bounding box center [163, 135] width 59 height 8
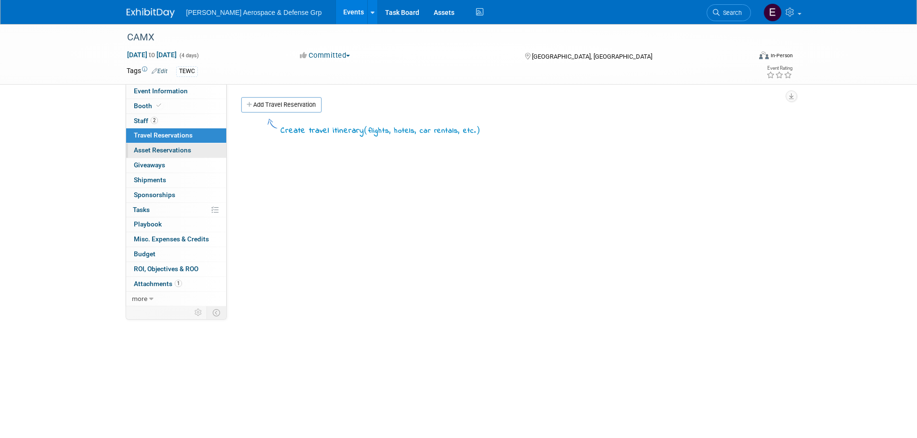
click at [184, 150] on span "Asset Reservations 0" at bounding box center [162, 150] width 57 height 8
